Goal: Task Accomplishment & Management: Use online tool/utility

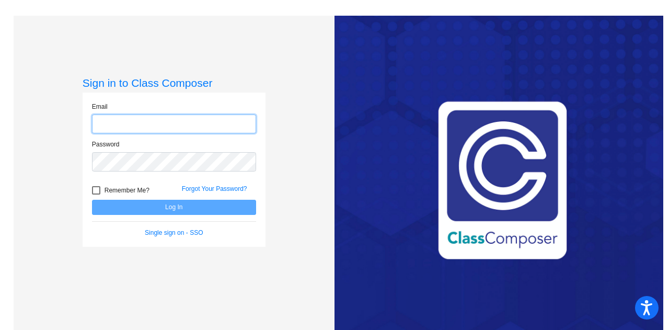
type input "[EMAIL_ADDRESS][PERSON_NAME][DOMAIN_NAME]"
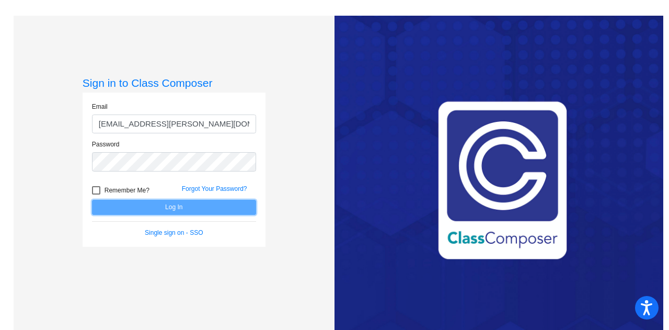
click at [166, 203] on button "Log In" at bounding box center [174, 207] width 164 height 15
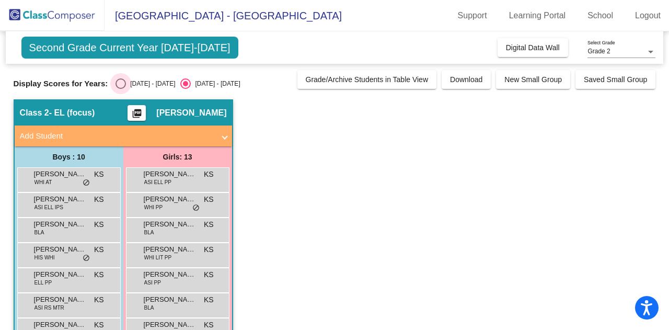
click at [140, 83] on div "[DATE] - [DATE]" at bounding box center [150, 83] width 49 height 9
click at [121, 89] on input "[DATE] - [DATE]" at bounding box center [120, 89] width 1 height 1
radio input "true"
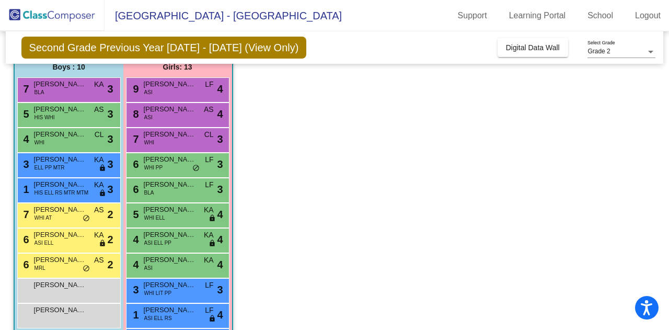
scroll to position [88, 0]
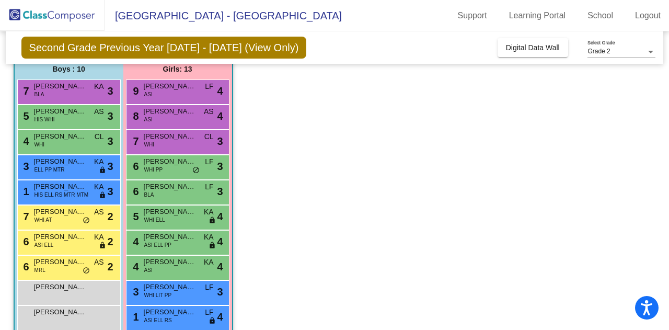
click at [533, 56] on button "Digital Data Wall" at bounding box center [532, 47] width 71 height 19
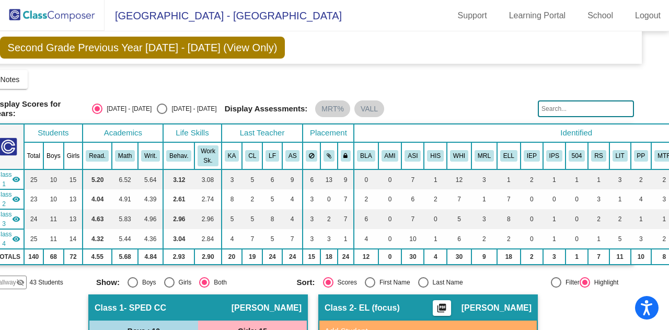
scroll to position [0, 0]
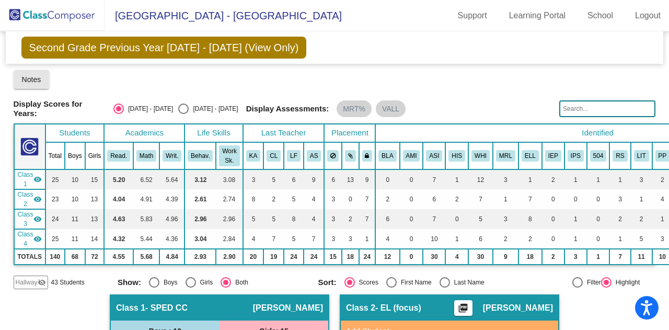
click at [25, 86] on button "Notes" at bounding box center [32, 79] width 36 height 19
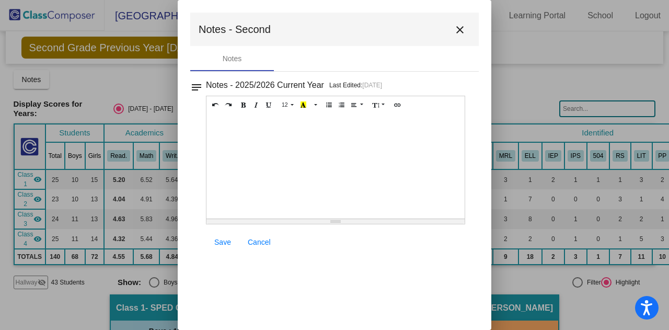
click at [459, 32] on mat-icon "close" at bounding box center [459, 30] width 13 height 13
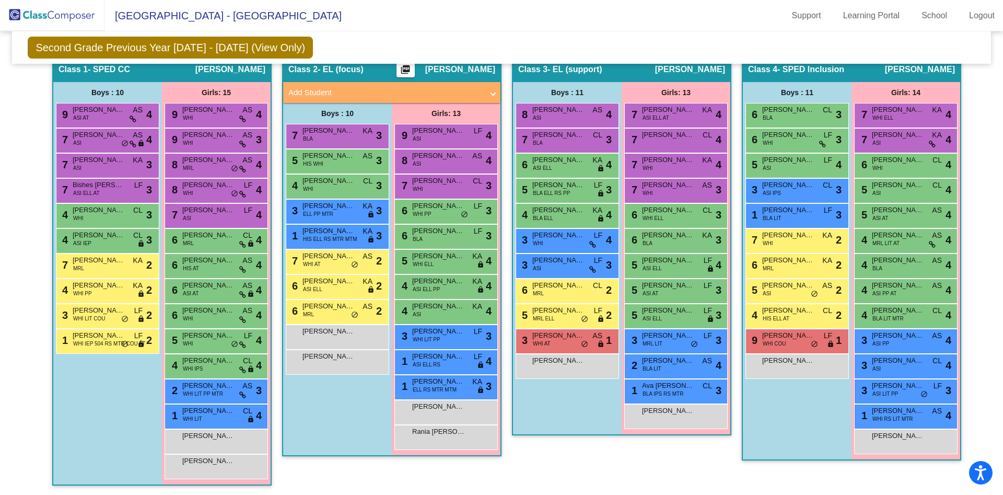
scroll to position [211, 0]
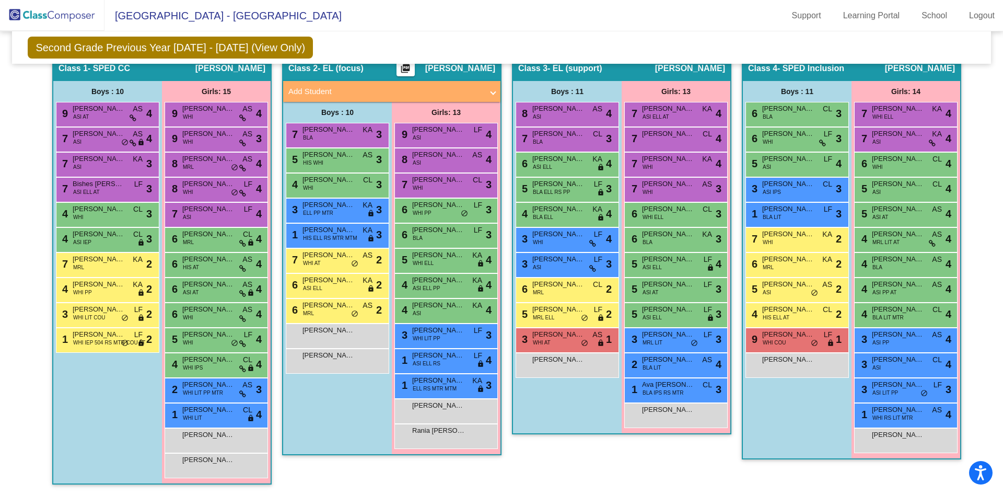
drag, startPoint x: 514, startPoint y: 1, endPoint x: 660, endPoint y: 474, distance: 495.6
click at [660, 329] on div "Class 3 - EL (support) picture_as_pdf [PERSON_NAME] Add Student First Name Last…" at bounding box center [621, 275] width 219 height 440
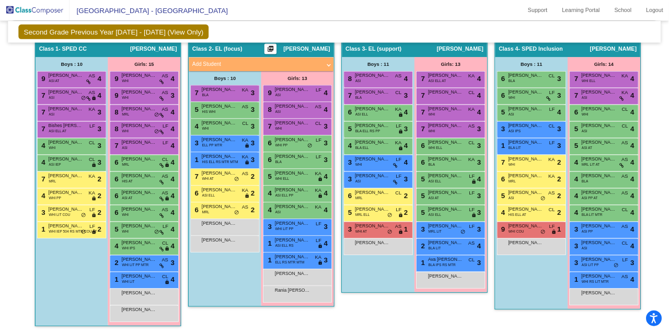
scroll to position [206, 0]
click at [668, 29] on mat-toolbar "[GEOGRAPHIC_DATA] - [GEOGRAPHIC_DATA] Support Learning Portal School Logout" at bounding box center [501, 15] width 1003 height 31
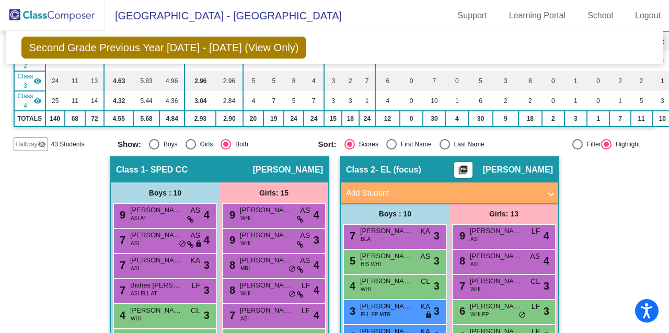
scroll to position [80, 0]
